Goal: Navigation & Orientation: Find specific page/section

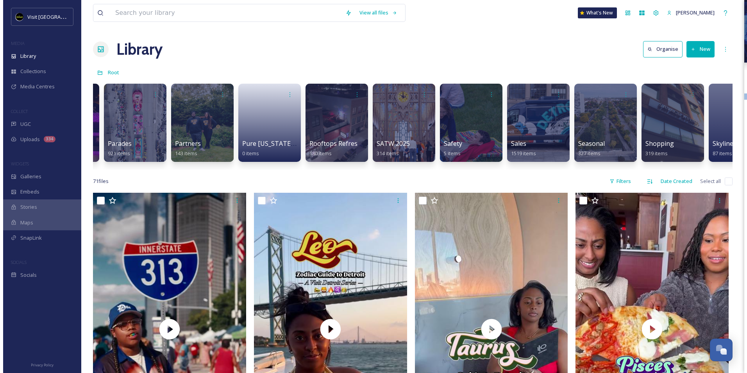
scroll to position [0, 2950]
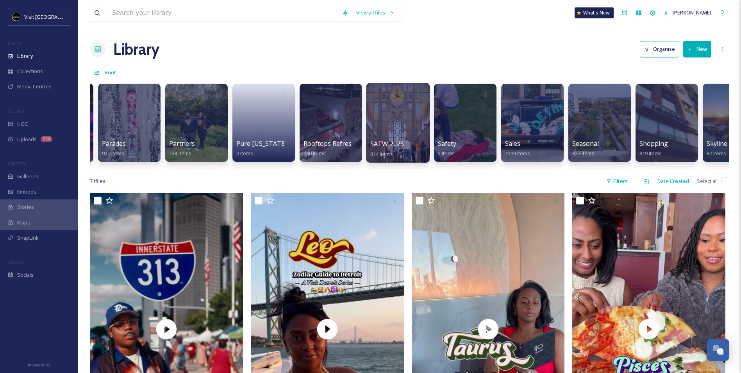
click at [400, 118] on div at bounding box center [398, 123] width 64 height 80
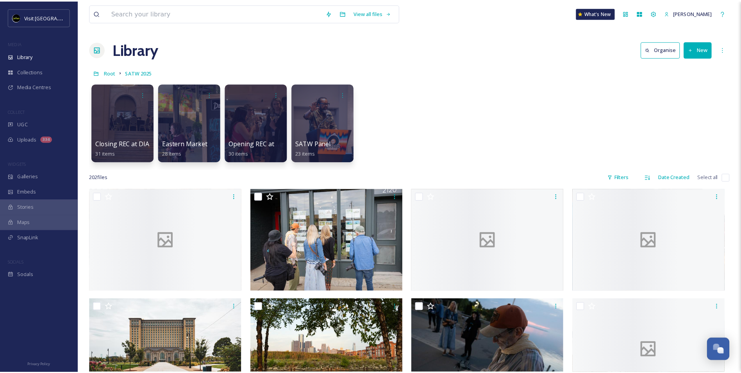
scroll to position [195, 0]
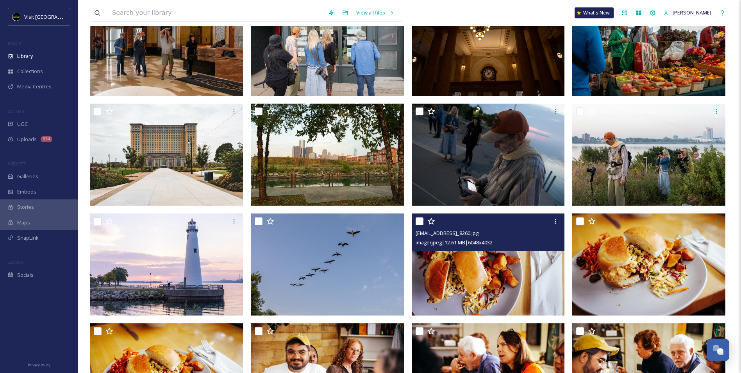
click at [451, 285] on img at bounding box center [488, 264] width 153 height 102
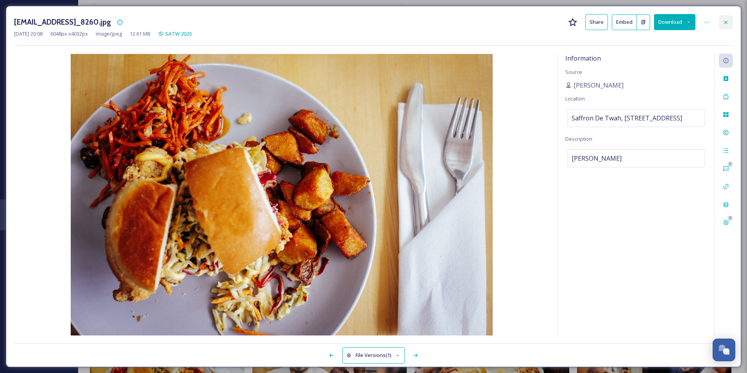
click at [725, 21] on icon at bounding box center [725, 22] width 6 height 6
